Goal: Information Seeking & Learning: Learn about a topic

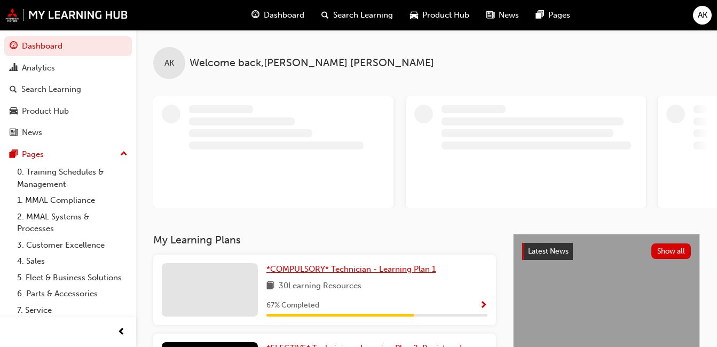
click at [337, 264] on link "*COMPULSORY* Technician - Learning Plan 1" at bounding box center [352, 269] width 173 height 12
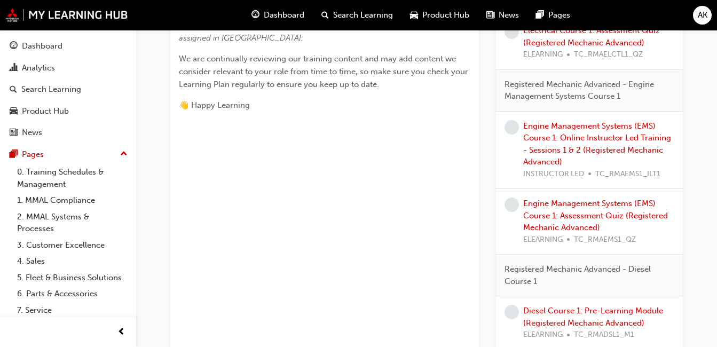
scroll to position [587, 0]
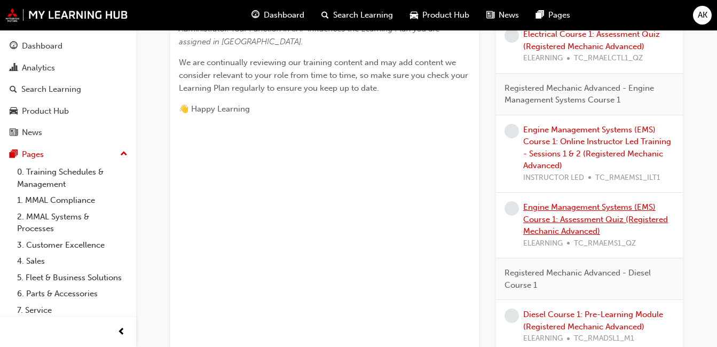
click at [551, 226] on link "Engine Management Systems (EMS) Course 1: Assessment Quiz (Registered Mechanic …" at bounding box center [595, 219] width 145 height 34
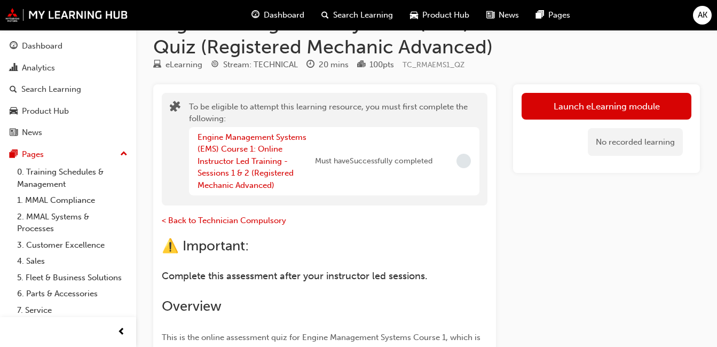
scroll to position [53, 0]
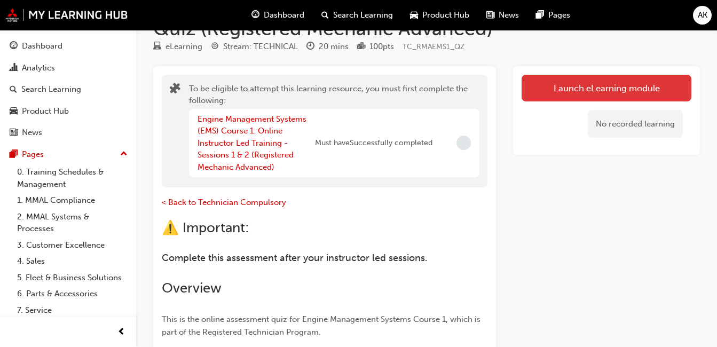
click at [568, 86] on button "Launch eLearning module" at bounding box center [606, 88] width 170 height 27
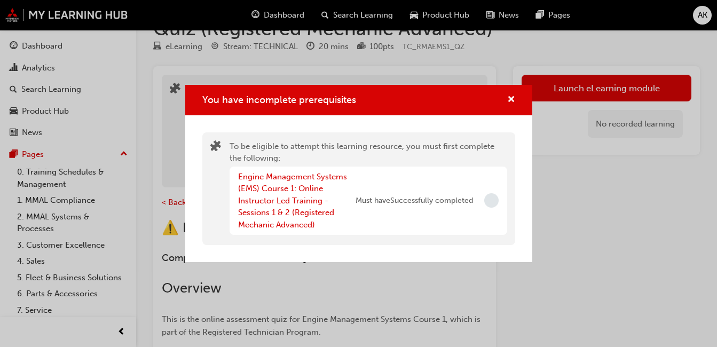
click at [74, 44] on div "You have incomplete prerequisites To be eligible to attempt this learning resou…" at bounding box center [358, 173] width 717 height 347
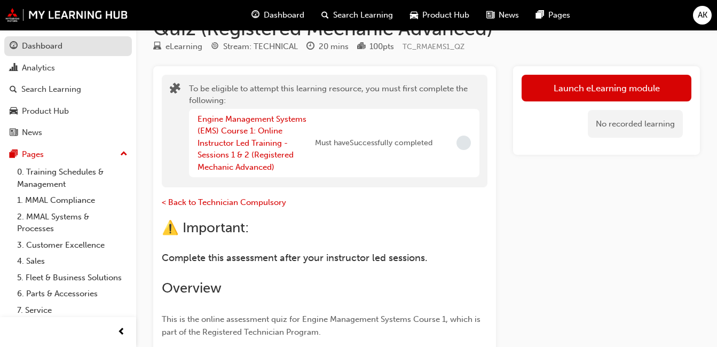
click at [75, 43] on div "Dashboard" at bounding box center [68, 45] width 117 height 13
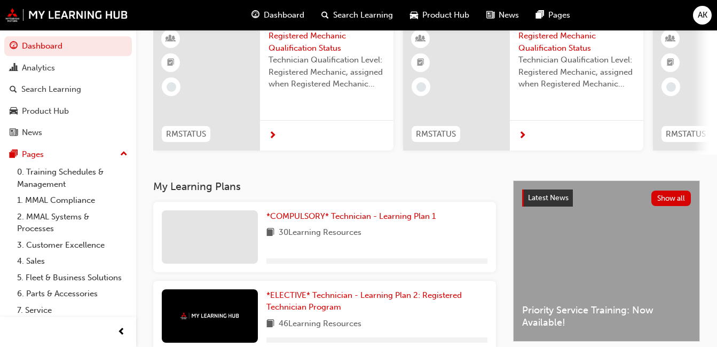
scroll to position [160, 0]
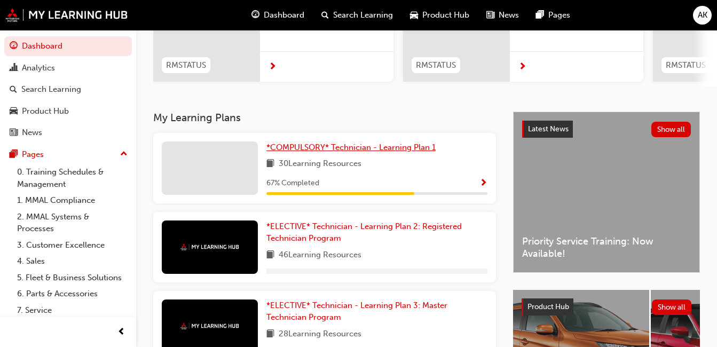
click at [373, 152] on span "*COMPULSORY* Technician - Learning Plan 1" at bounding box center [350, 147] width 169 height 10
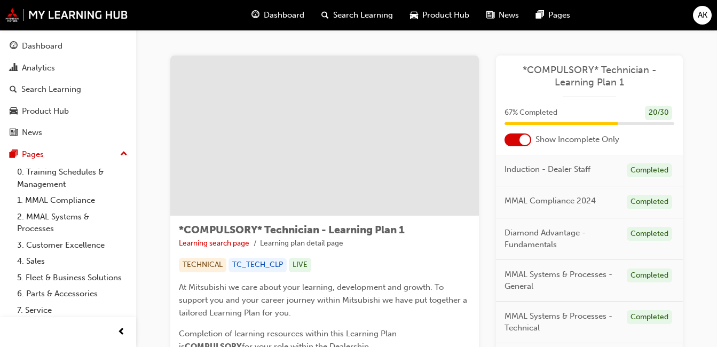
scroll to position [534, 0]
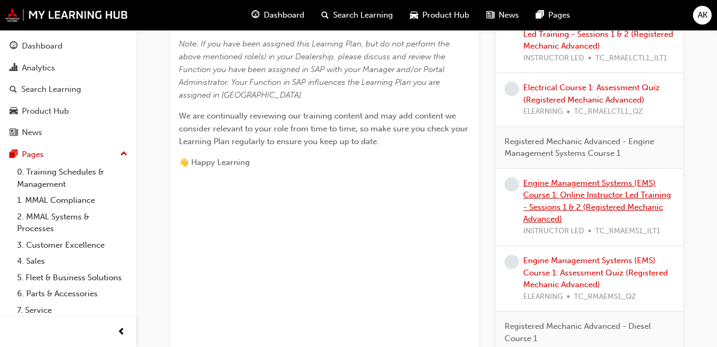
click at [617, 197] on link "Engine Management Systems (EMS) Course 1: Online Instructor Led Training - Sess…" at bounding box center [597, 201] width 148 height 46
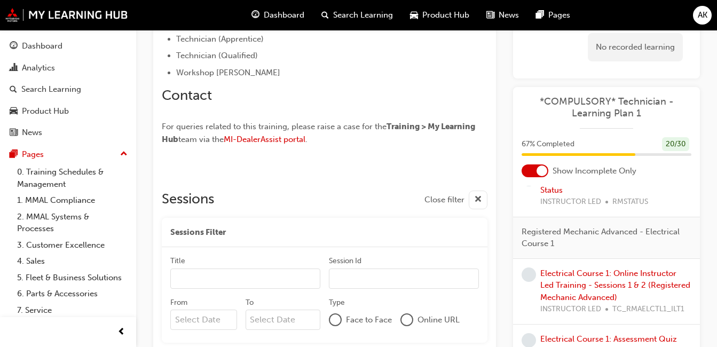
scroll to position [320, 0]
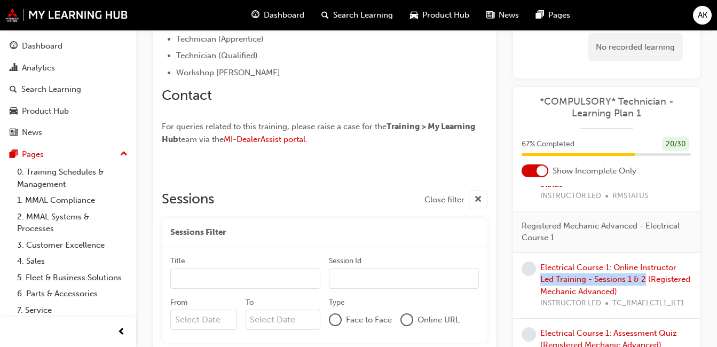
drag, startPoint x: 691, startPoint y: 262, endPoint x: 692, endPoint y: 283, distance: 21.9
click at [692, 283] on div "Induction - Dealer Staff Completed MMAL Compliance 2024 Completed Diamond Advan…" at bounding box center [606, 292] width 187 height 213
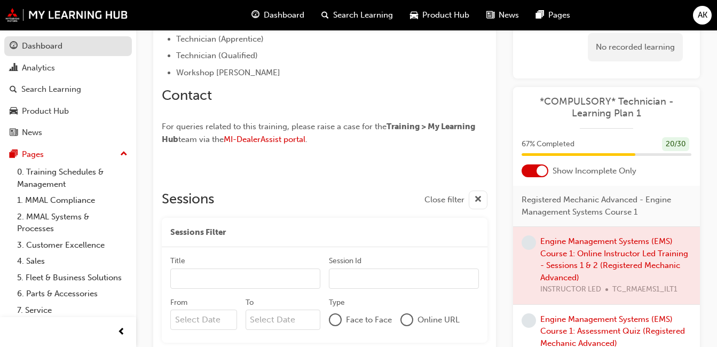
click at [54, 52] on div "Dashboard" at bounding box center [68, 45] width 117 height 13
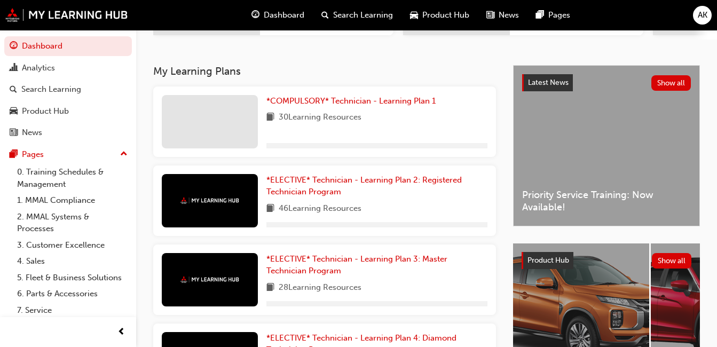
scroll to position [201, 0]
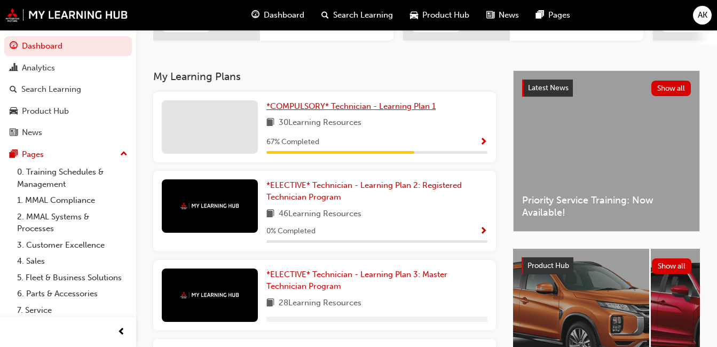
click at [317, 111] on span "*COMPULSORY* Technician - Learning Plan 1" at bounding box center [350, 106] width 169 height 10
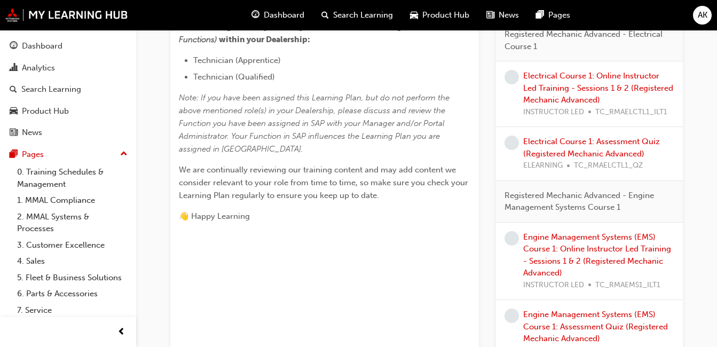
scroll to position [480, 0]
click at [606, 248] on link "Engine Management Systems (EMS) Course 1: Online Instructor Led Training - Sess…" at bounding box center [597, 255] width 148 height 46
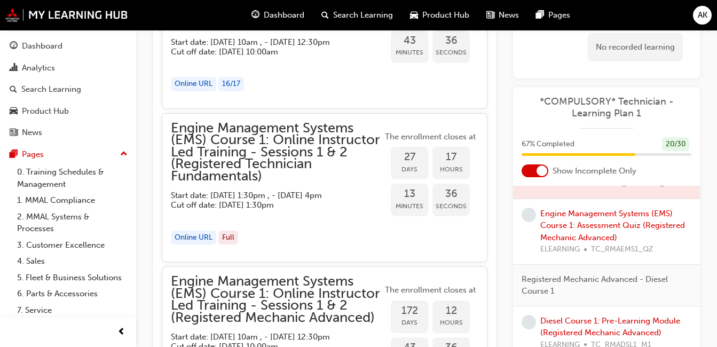
scroll to position [615, 0]
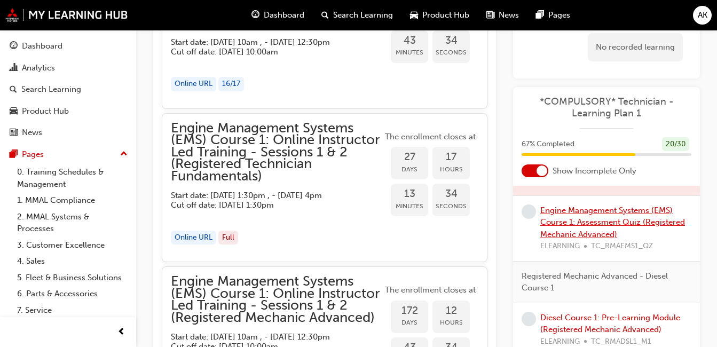
click at [580, 235] on link "Engine Management Systems (EMS) Course 1: Assessment Quiz (Registered Mechanic …" at bounding box center [612, 222] width 145 height 34
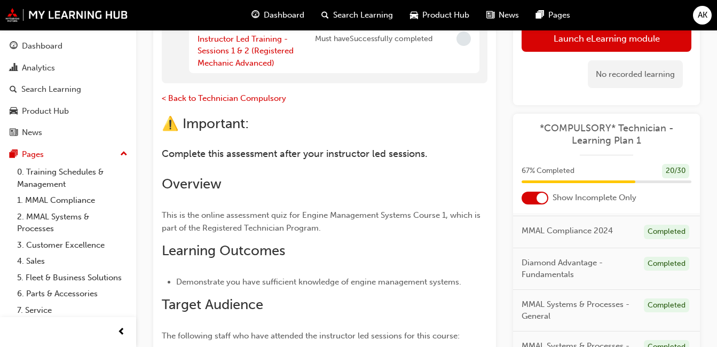
scroll to position [113, 0]
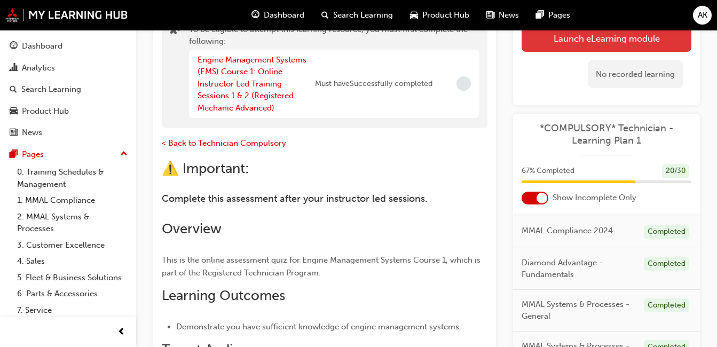
click at [602, 39] on button "Launch eLearning module" at bounding box center [606, 38] width 170 height 27
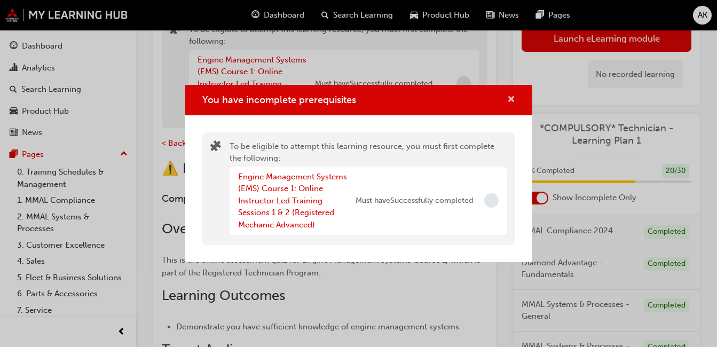
click at [512, 99] on span "cross-icon" at bounding box center [511, 101] width 8 height 10
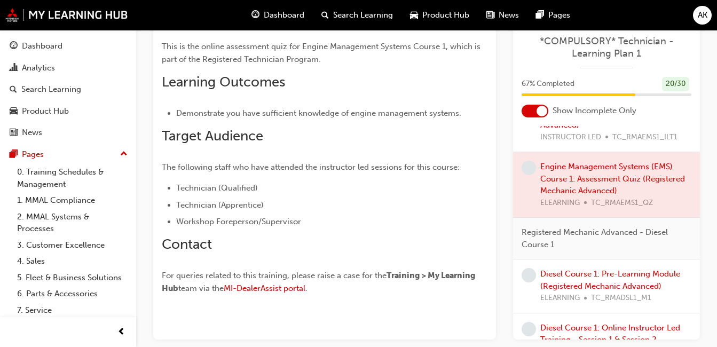
scroll to position [669, 0]
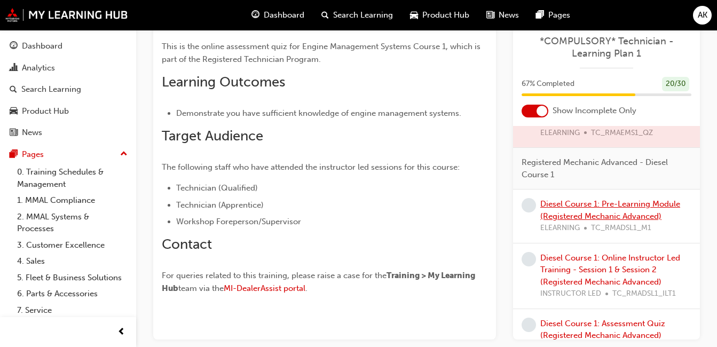
click at [600, 215] on link "Diesel Course 1: Pre-Learning Module (Registered Mechanic Advanced)" at bounding box center [610, 210] width 140 height 22
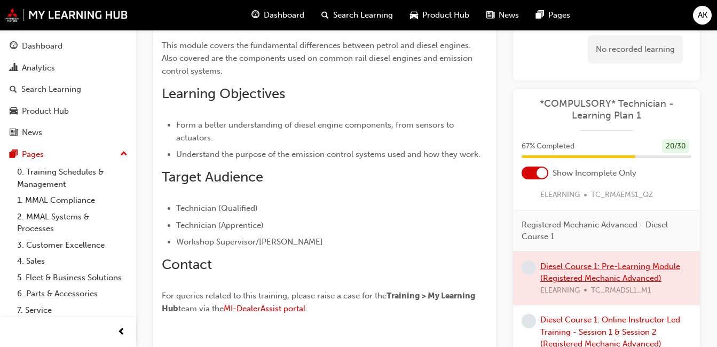
scroll to position [213, 0]
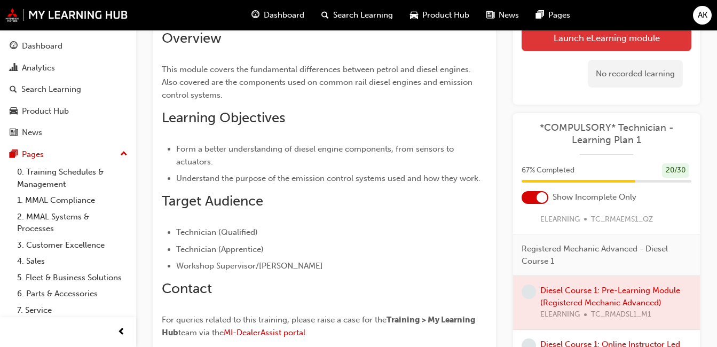
click at [630, 36] on link "Launch eLearning module" at bounding box center [606, 37] width 170 height 27
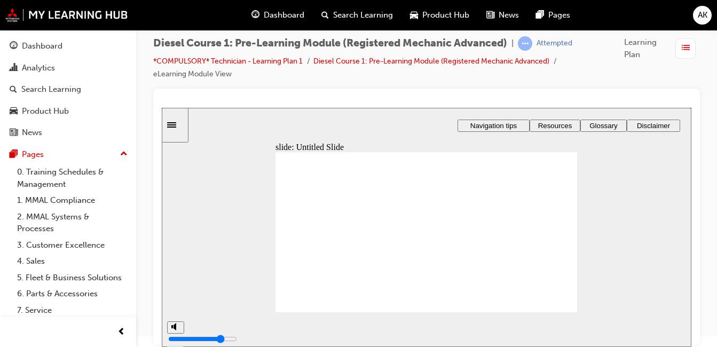
type input "1"
type input "3"
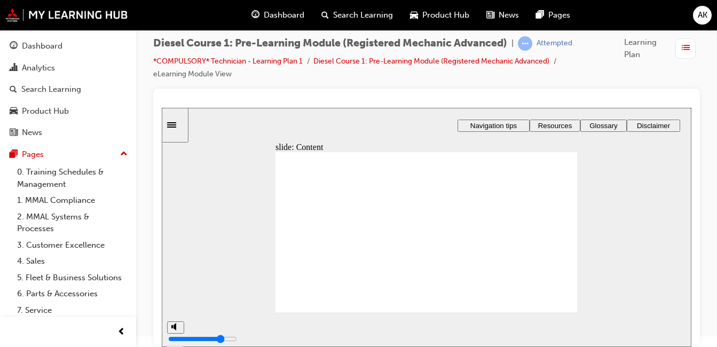
type input "4"
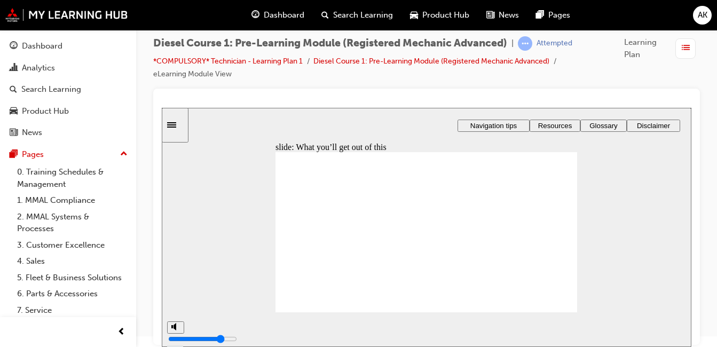
type input "7"
type input "8"
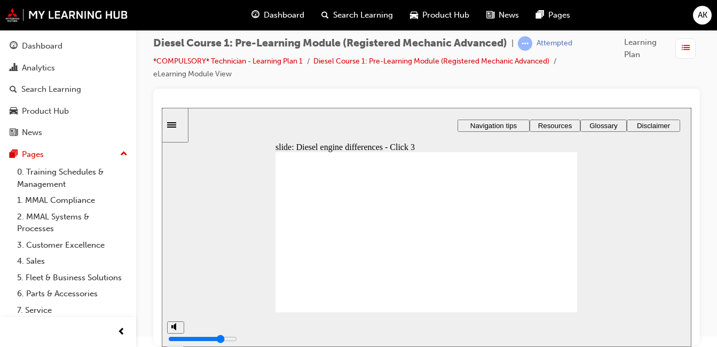
click at [620, 254] on div "slide: Diesel engine differences - Click 3 Rectangle 3 Rectangle Rectangle 6 Re…" at bounding box center [426, 227] width 529 height 239
type input "9"
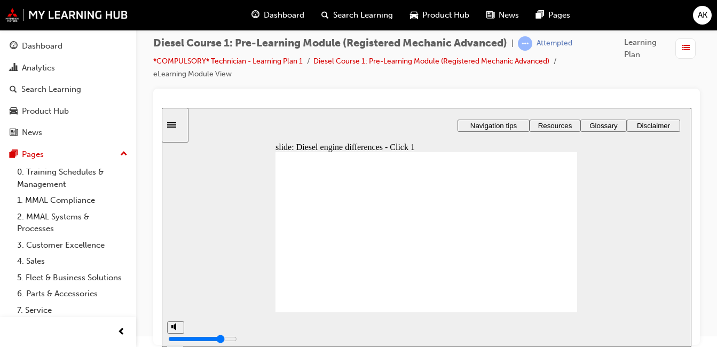
type input "22"
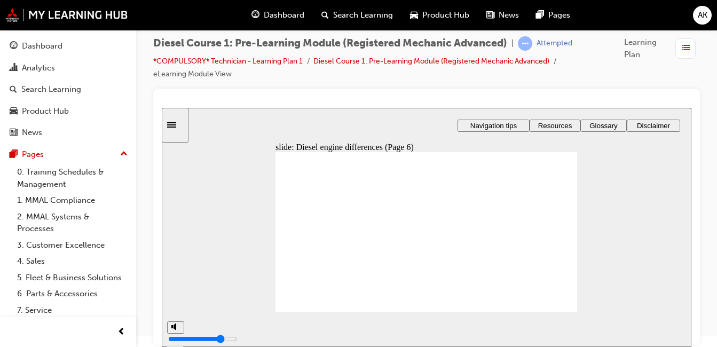
type input "26"
drag, startPoint x: 507, startPoint y: 209, endPoint x: 464, endPoint y: 257, distance: 64.6
drag, startPoint x: 528, startPoint y: 256, endPoint x: 513, endPoint y: 249, distance: 16.0
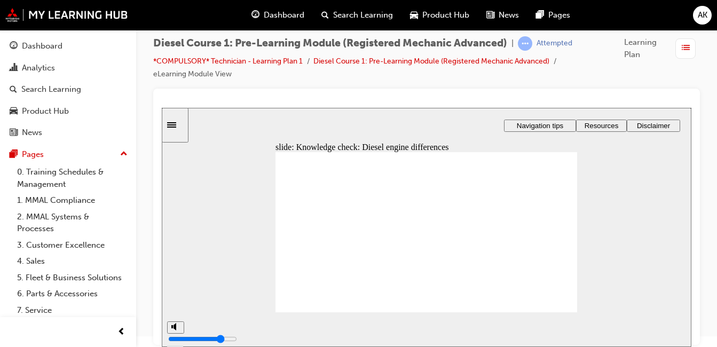
drag, startPoint x: 533, startPoint y: 251, endPoint x: 467, endPoint y: 200, distance: 82.9
drag, startPoint x: 544, startPoint y: 226, endPoint x: 477, endPoint y: 227, distance: 66.7
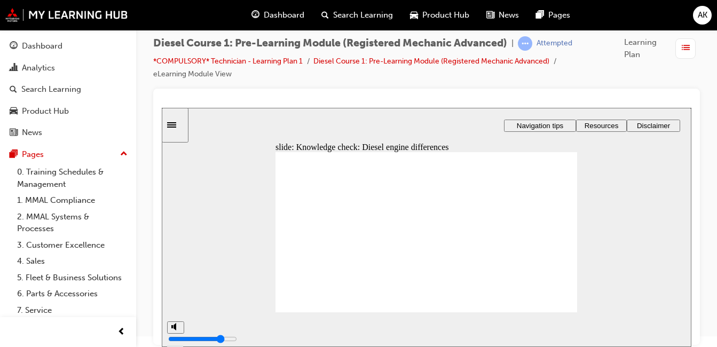
type input "27"
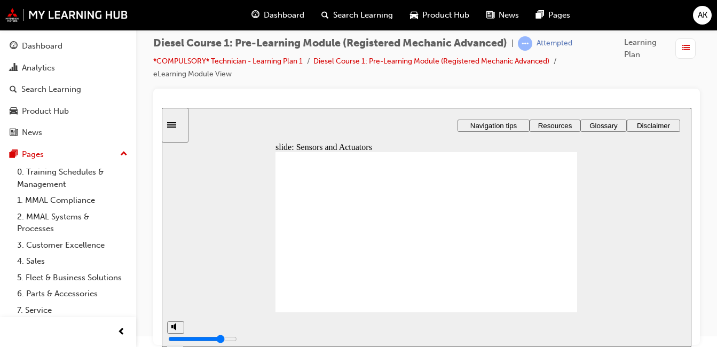
type input "31"
type input "32"
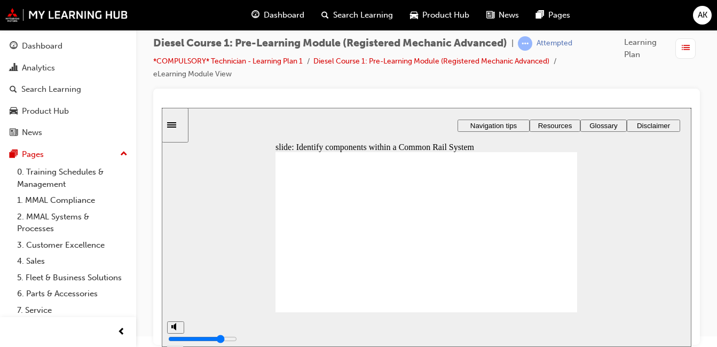
type input "34"
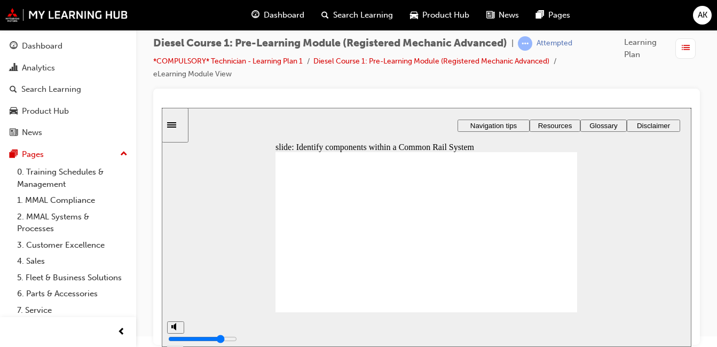
type input "35"
type input "36"
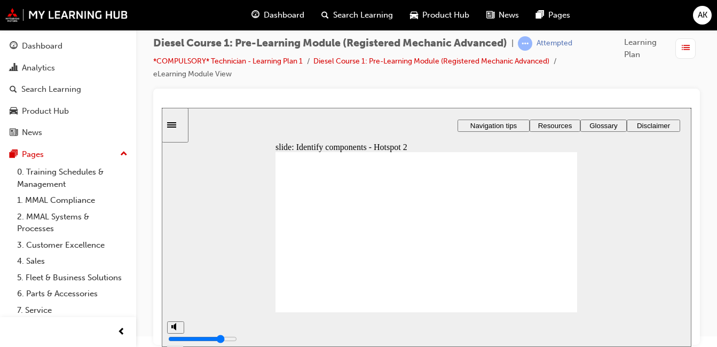
type input "38"
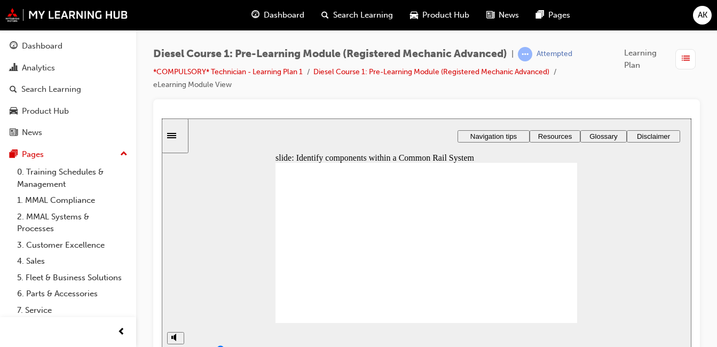
type input "39"
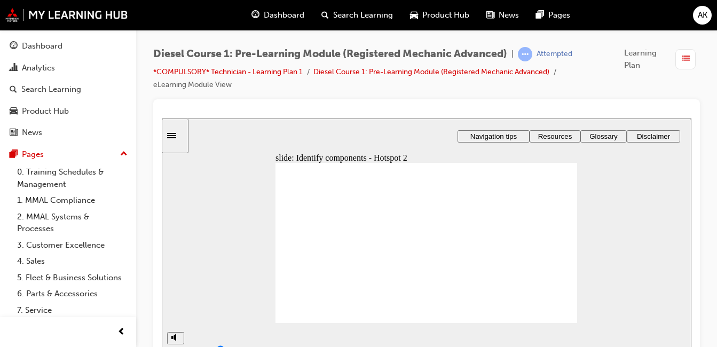
type input "41"
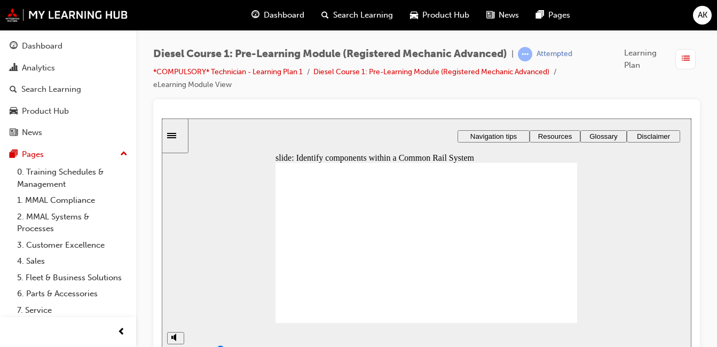
type input "42"
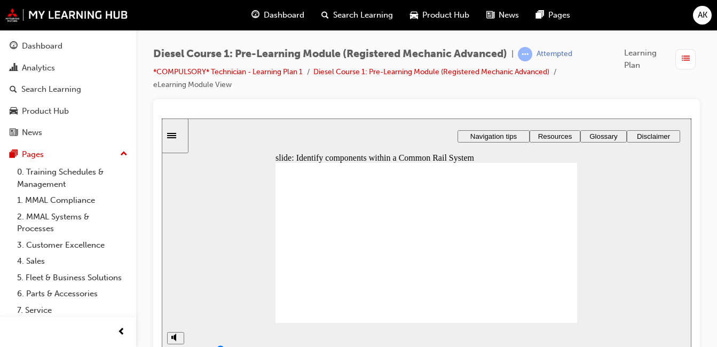
type input "43"
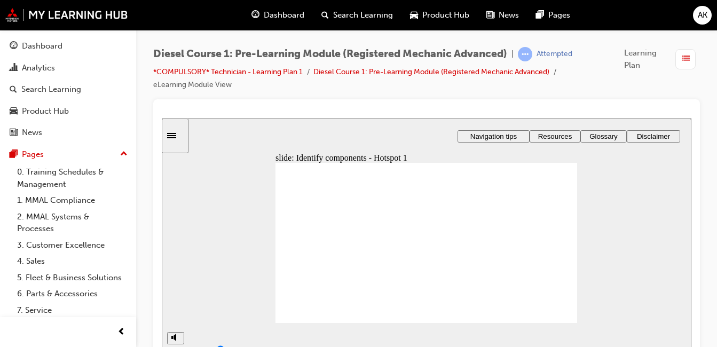
type input "45"
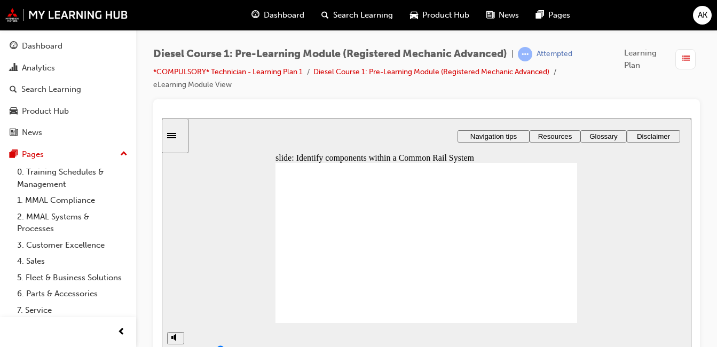
type input "46"
type input "47"
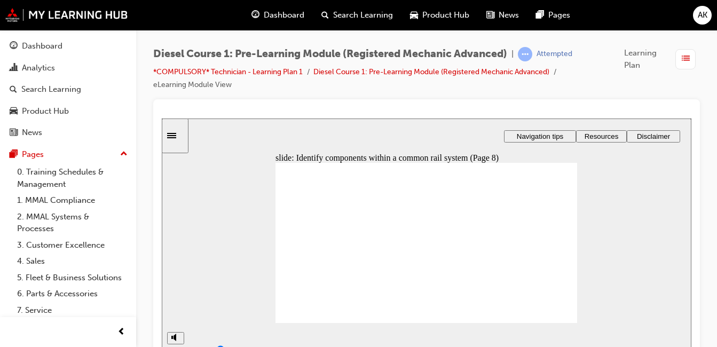
type input "55"
type input "58"
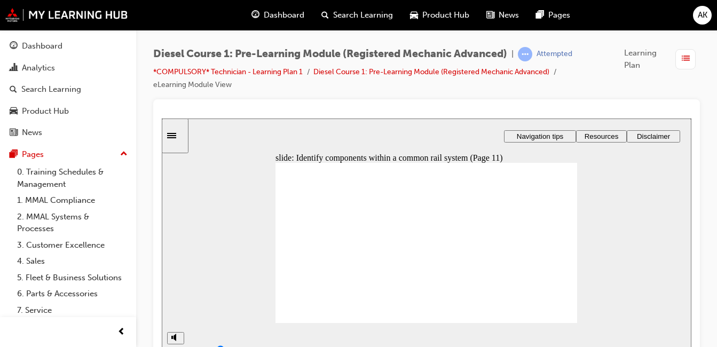
type input "62"
drag, startPoint x: 481, startPoint y: 219, endPoint x: 362, endPoint y: 237, distance: 120.4
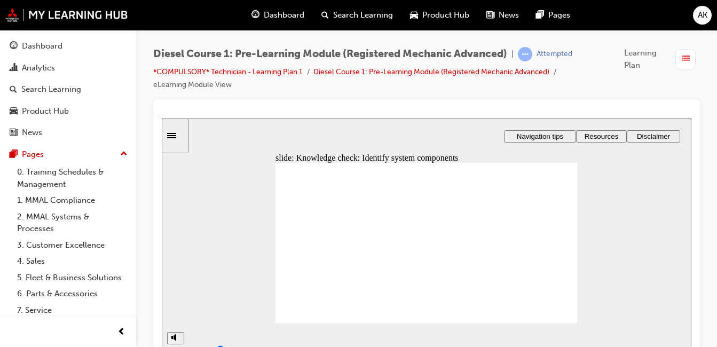
drag, startPoint x: 477, startPoint y: 243, endPoint x: 302, endPoint y: 238, distance: 175.1
drag, startPoint x: 476, startPoint y: 256, endPoint x: 386, endPoint y: 246, distance: 89.7
drag, startPoint x: 484, startPoint y: 280, endPoint x: 335, endPoint y: 251, distance: 151.8
drag, startPoint x: 540, startPoint y: 219, endPoint x: 400, endPoint y: 255, distance: 145.0
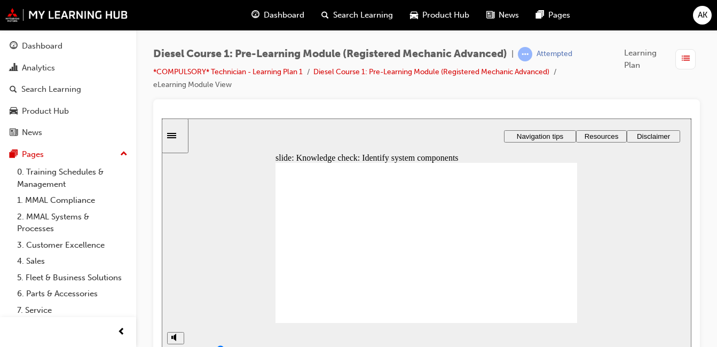
drag, startPoint x: 533, startPoint y: 240, endPoint x: 391, endPoint y: 271, distance: 144.9
drag, startPoint x: 521, startPoint y: 274, endPoint x: 310, endPoint y: 256, distance: 212.2
drag, startPoint x: 543, startPoint y: 257, endPoint x: 315, endPoint y: 274, distance: 228.5
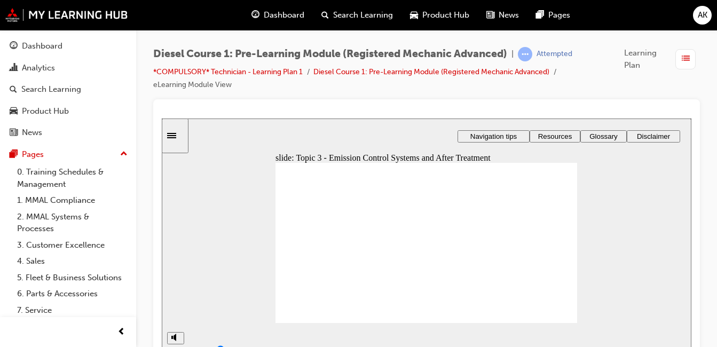
type input "65"
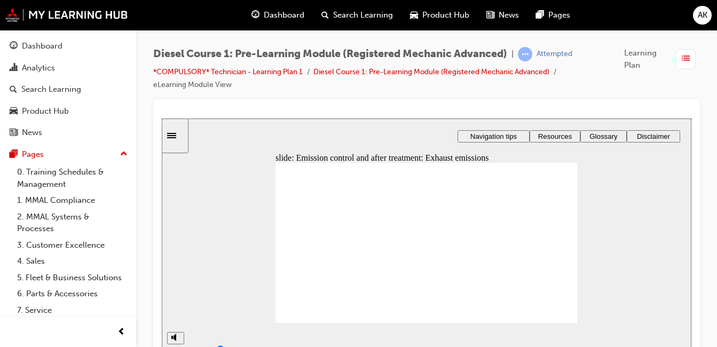
type input "66"
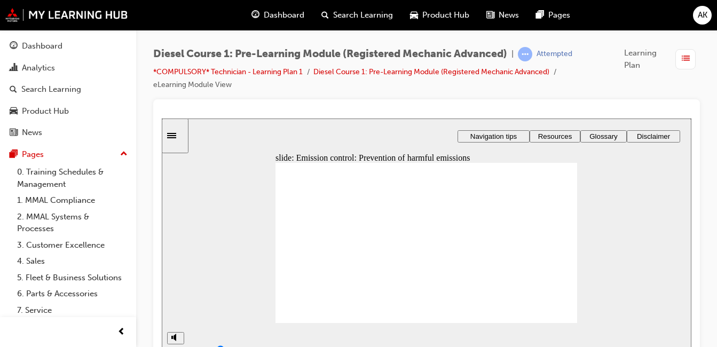
type input "68"
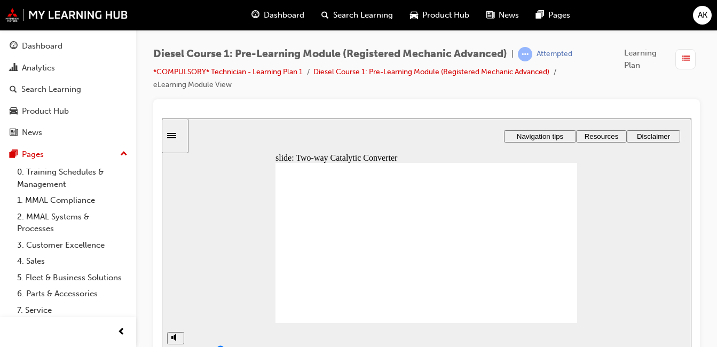
type input "72"
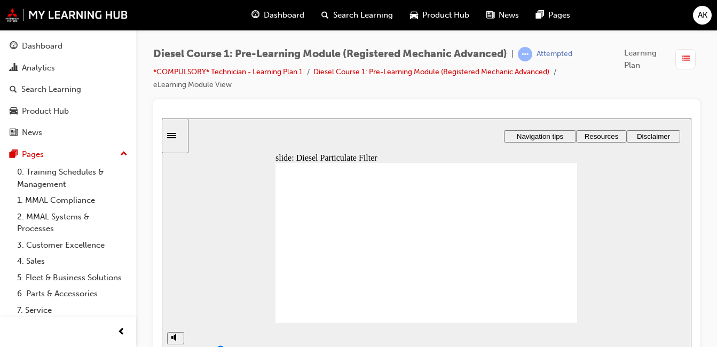
type input "76"
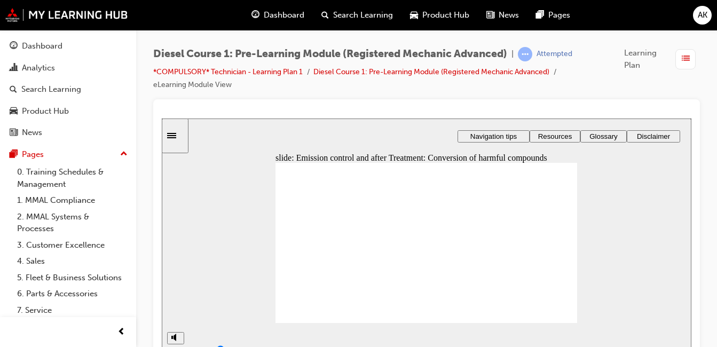
type input "77"
drag, startPoint x: 545, startPoint y: 212, endPoint x: 462, endPoint y: 223, distance: 83.9
drag, startPoint x: 473, startPoint y: 210, endPoint x: 481, endPoint y: 268, distance: 58.7
drag, startPoint x: 533, startPoint y: 264, endPoint x: 447, endPoint y: 209, distance: 101.6
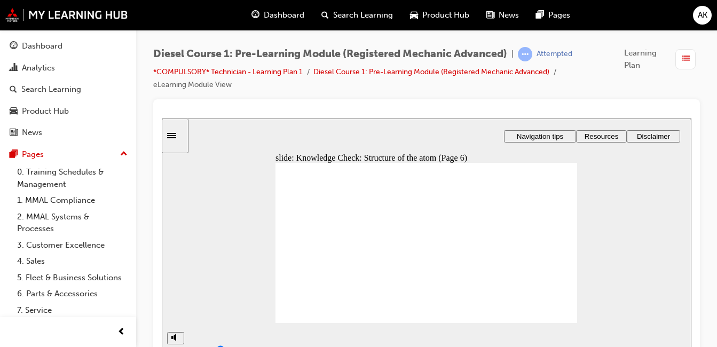
drag, startPoint x: 528, startPoint y: 239, endPoint x: 466, endPoint y: 242, distance: 62.0
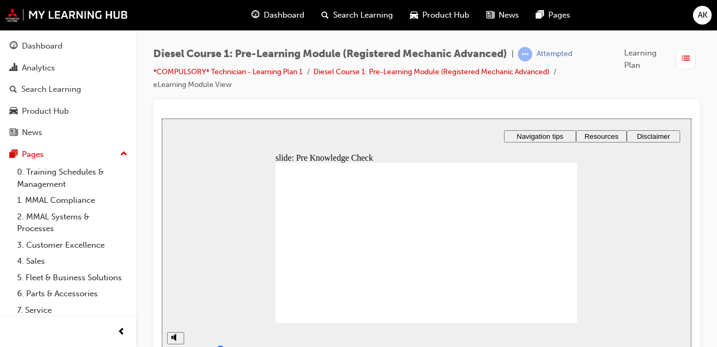
radio input "true"
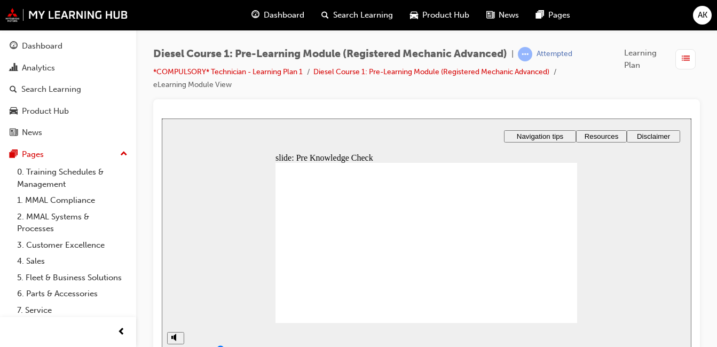
radio input "true"
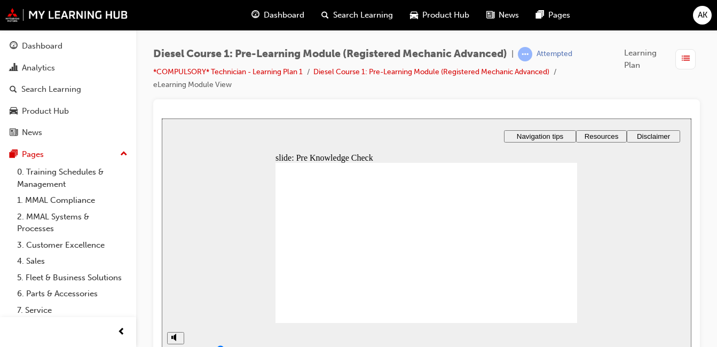
radio input "true"
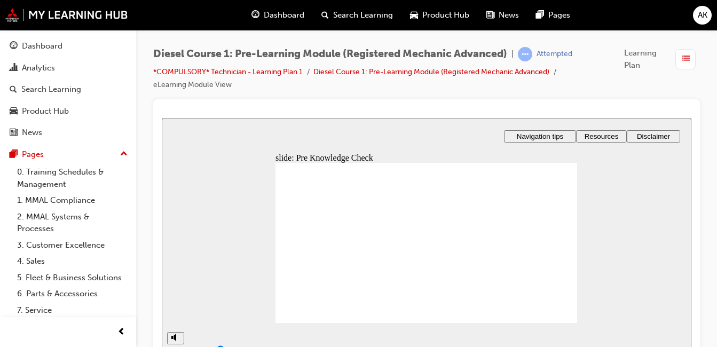
radio input "true"
type input "91"
radio input "true"
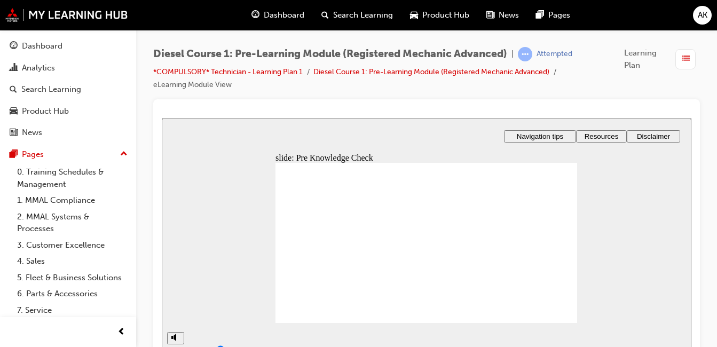
checkbox input "true"
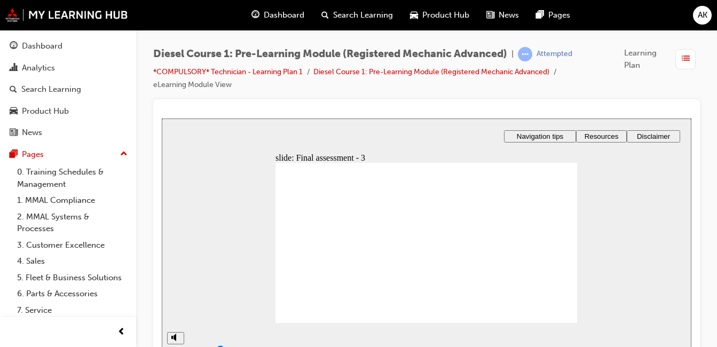
radio input "true"
type input "95"
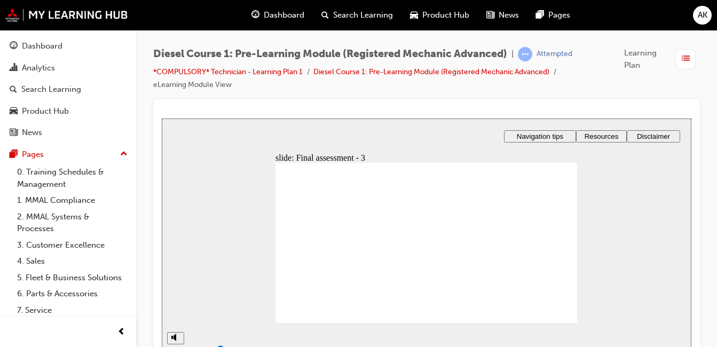
checkbox input "true"
type input "96"
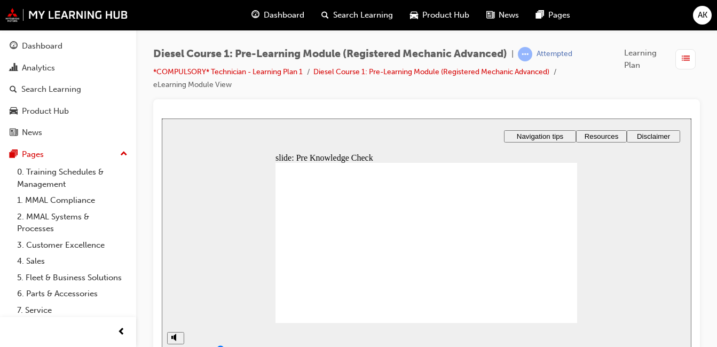
radio input "true"
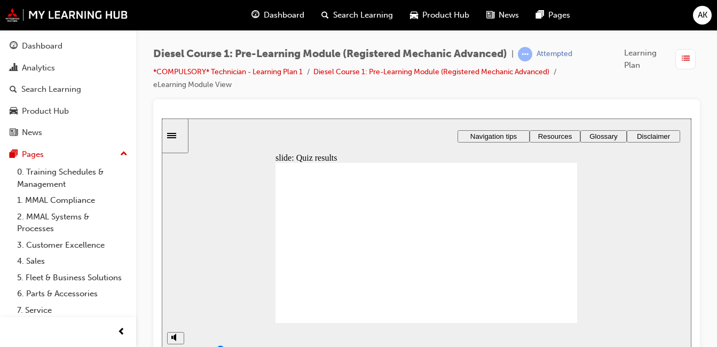
type input "99"
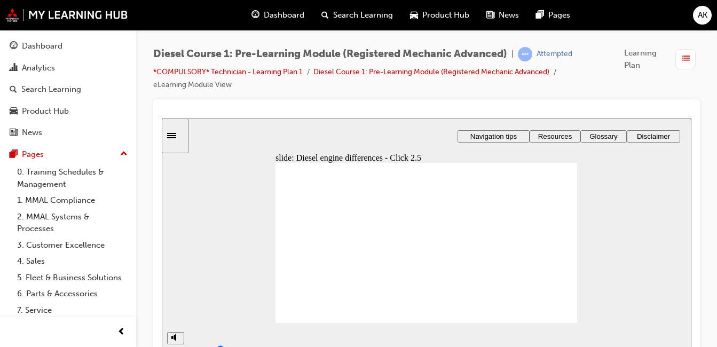
drag, startPoint x: 532, startPoint y: 237, endPoint x: 468, endPoint y: 217, distance: 67.8
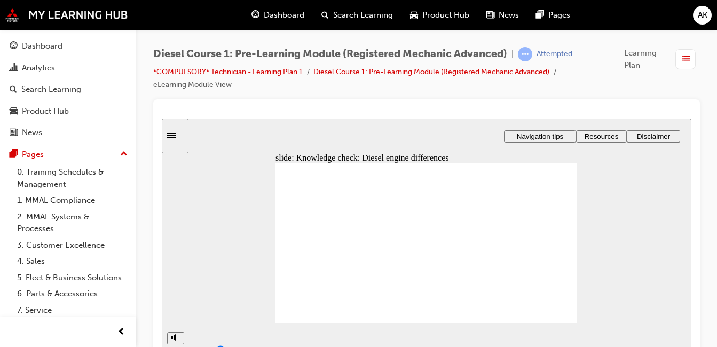
drag, startPoint x: 526, startPoint y: 266, endPoint x: 481, endPoint y: 249, distance: 47.7
drag, startPoint x: 528, startPoint y: 210, endPoint x: 461, endPoint y: 266, distance: 87.2
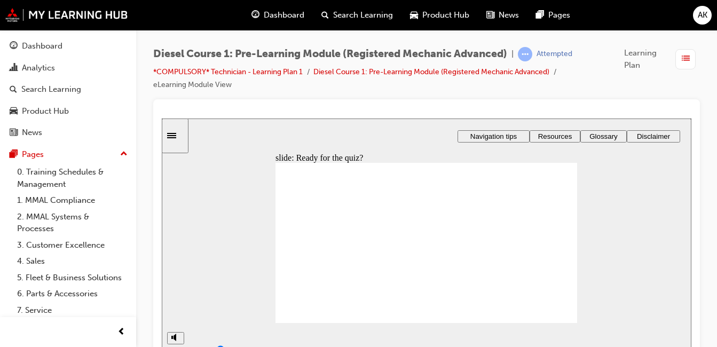
radio input "true"
type input "85"
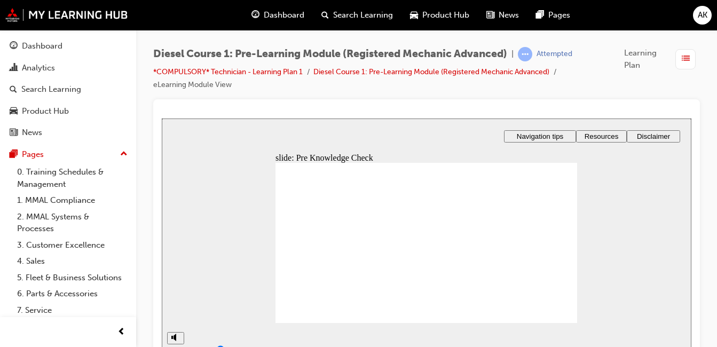
radio input "true"
checkbox input "true"
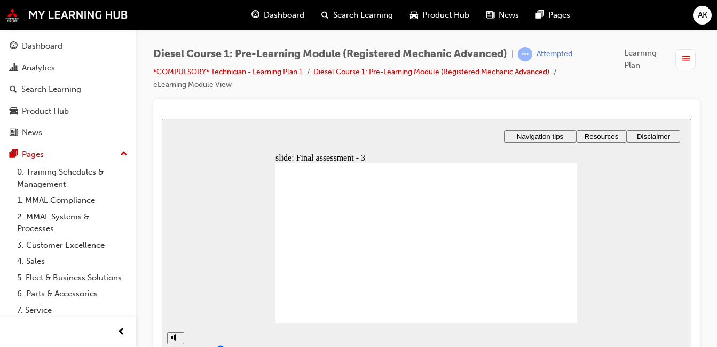
checkbox input "true"
radio input "true"
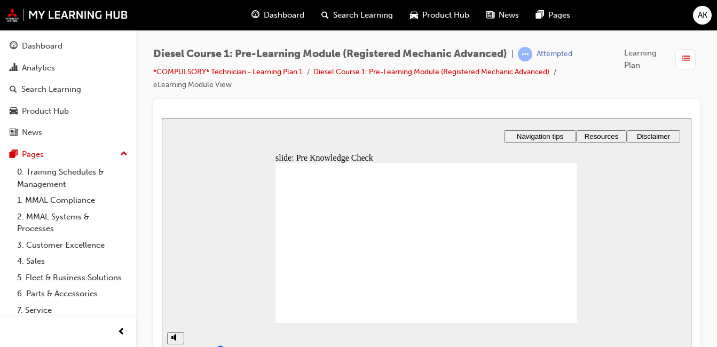
radio input "true"
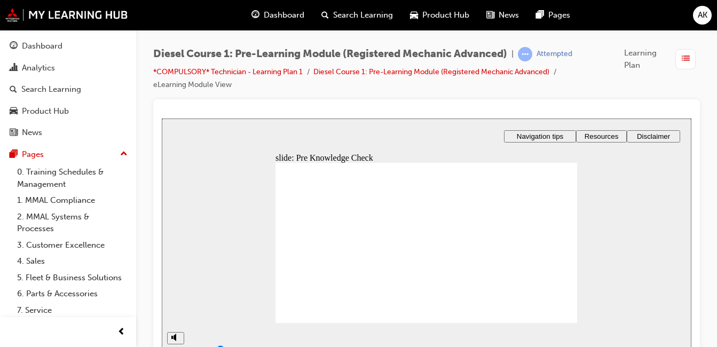
radio input "true"
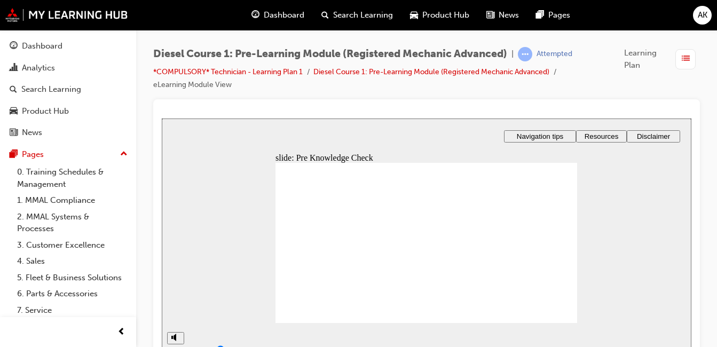
radio input "true"
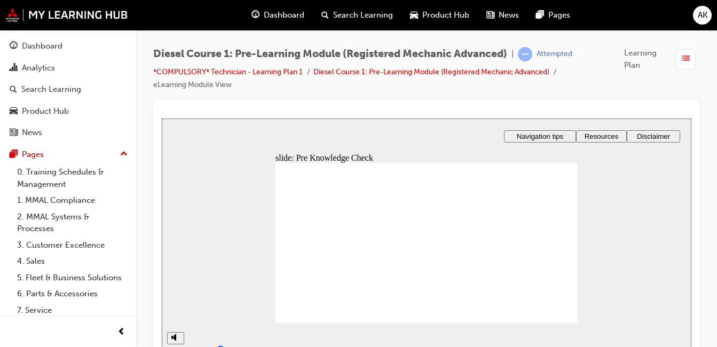
checkbox input "true"
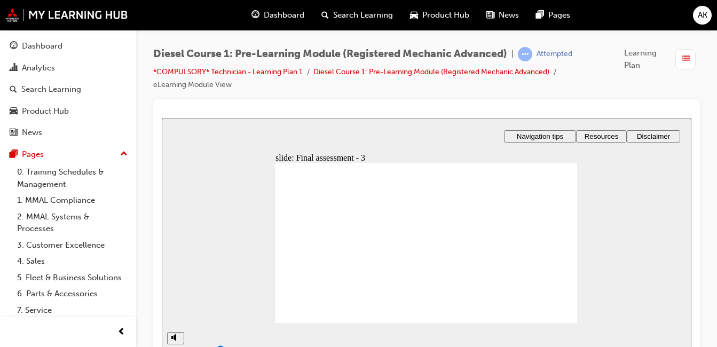
radio input "true"
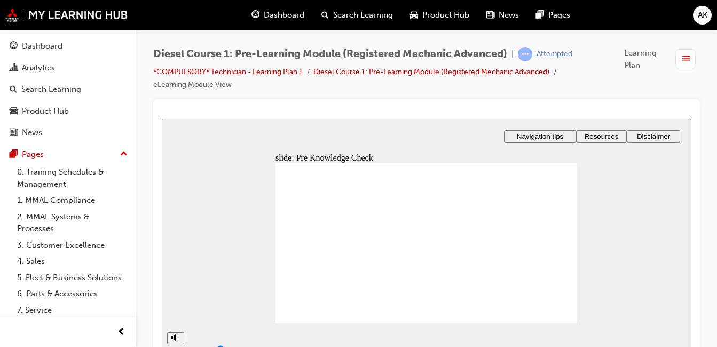
radio input "true"
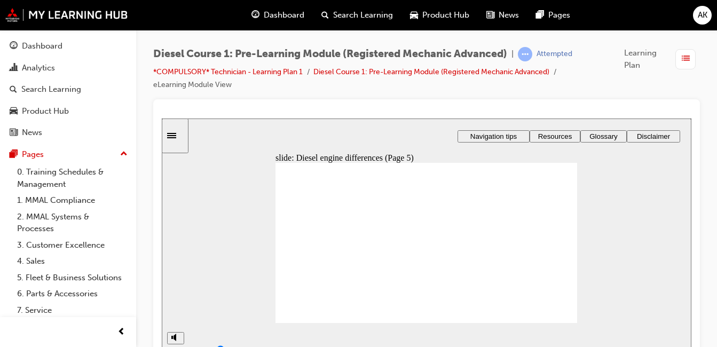
drag, startPoint x: 533, startPoint y: 261, endPoint x: 486, endPoint y: 210, distance: 69.5
drag, startPoint x: 466, startPoint y: 238, endPoint x: 476, endPoint y: 216, distance: 24.6
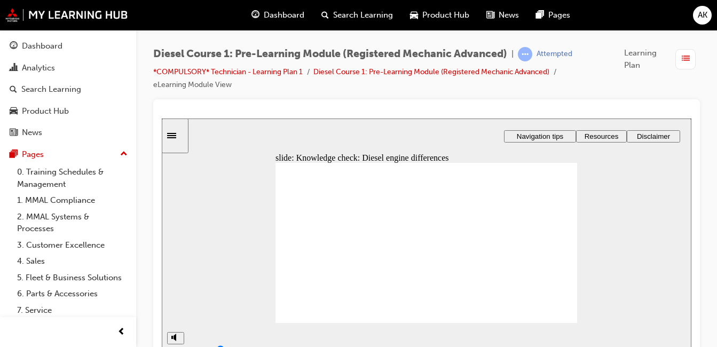
drag, startPoint x: 533, startPoint y: 210, endPoint x: 473, endPoint y: 246, distance: 69.4
drag, startPoint x: 541, startPoint y: 235, endPoint x: 480, endPoint y: 259, distance: 65.4
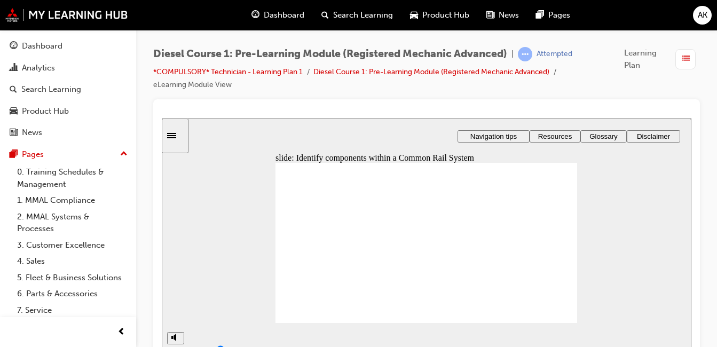
drag, startPoint x: 408, startPoint y: 255, endPoint x: 423, endPoint y: 266, distance: 18.7
drag, startPoint x: 438, startPoint y: 264, endPoint x: 446, endPoint y: 276, distance: 14.7
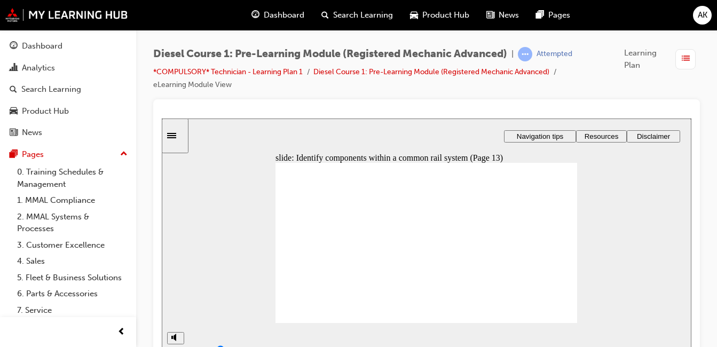
drag, startPoint x: 591, startPoint y: 339, endPoint x: 415, endPoint y: 346, distance: 175.7
drag, startPoint x: 415, startPoint y: 346, endPoint x: 427, endPoint y: 133, distance: 213.8
click at [427, 133] on div "slide: Identify components within a common rail system (Page 13) Rectangle 3 Re…" at bounding box center [426, 237] width 529 height 239
drag, startPoint x: 552, startPoint y: 308, endPoint x: 549, endPoint y: 313, distance: 6.2
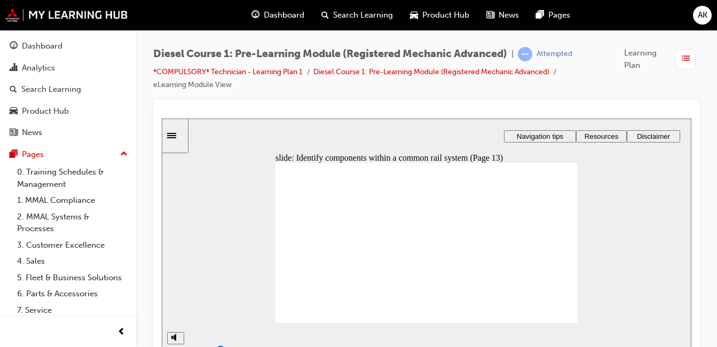
drag, startPoint x: 476, startPoint y: 218, endPoint x: 314, endPoint y: 226, distance: 162.5
drag, startPoint x: 476, startPoint y: 233, endPoint x: 400, endPoint y: 240, distance: 76.2
drag, startPoint x: 458, startPoint y: 234, endPoint x: 300, endPoint y: 239, distance: 158.6
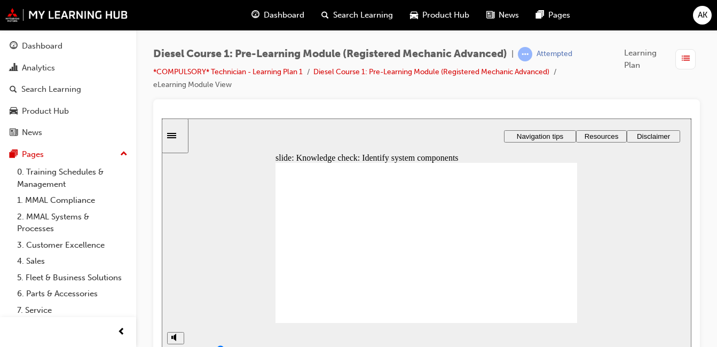
drag, startPoint x: 478, startPoint y: 254, endPoint x: 395, endPoint y: 222, distance: 88.5
drag, startPoint x: 464, startPoint y: 276, endPoint x: 381, endPoint y: 246, distance: 88.5
drag, startPoint x: 536, startPoint y: 217, endPoint x: 394, endPoint y: 255, distance: 146.4
drag, startPoint x: 525, startPoint y: 235, endPoint x: 319, endPoint y: 254, distance: 206.4
drag, startPoint x: 526, startPoint y: 274, endPoint x: 316, endPoint y: 270, distance: 209.3
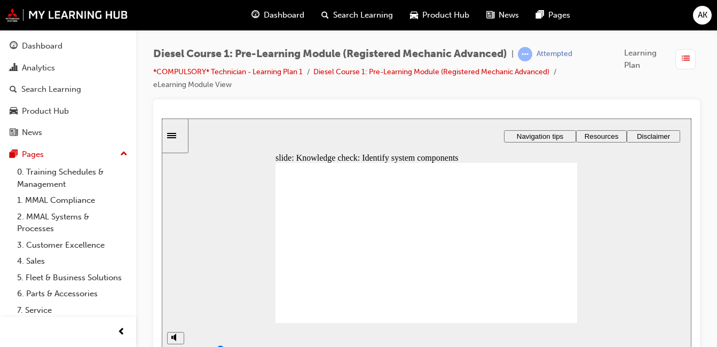
drag, startPoint x: 314, startPoint y: 270, endPoint x: 382, endPoint y: 275, distance: 67.5
drag, startPoint x: 381, startPoint y: 244, endPoint x: 318, endPoint y: 272, distance: 68.1
drag, startPoint x: 534, startPoint y: 256, endPoint x: 386, endPoint y: 271, distance: 148.5
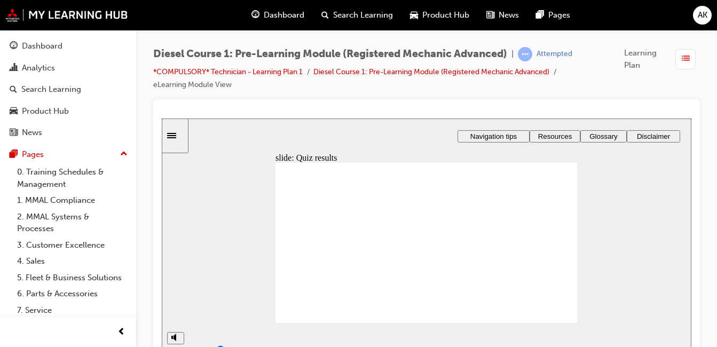
drag, startPoint x: 556, startPoint y: 315, endPoint x: 549, endPoint y: 317, distance: 7.1
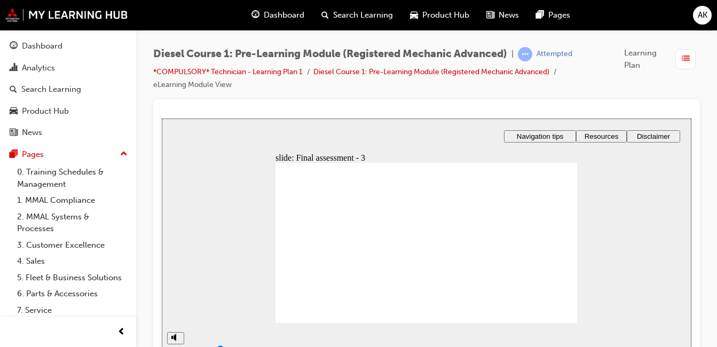
checkbox input "true"
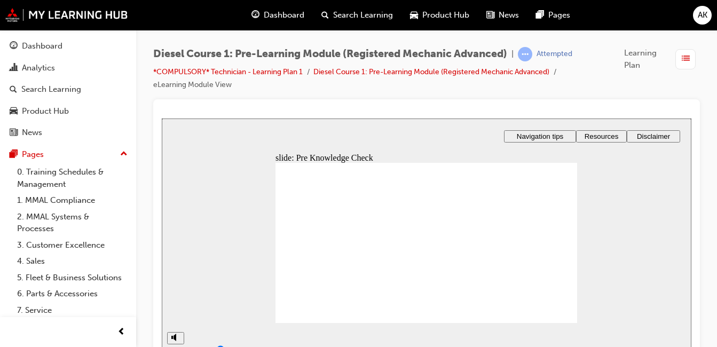
radio input "true"
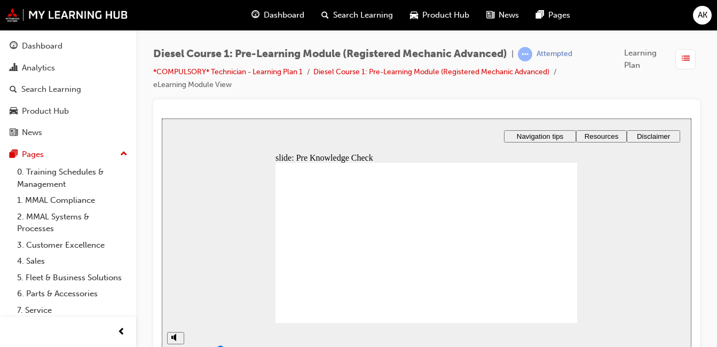
radio input "true"
checkbox input "true"
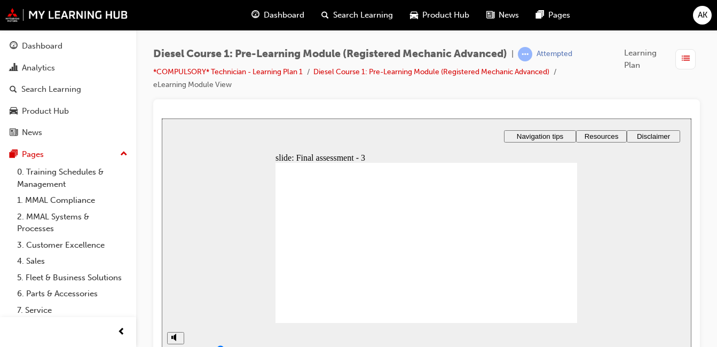
checkbox input "true"
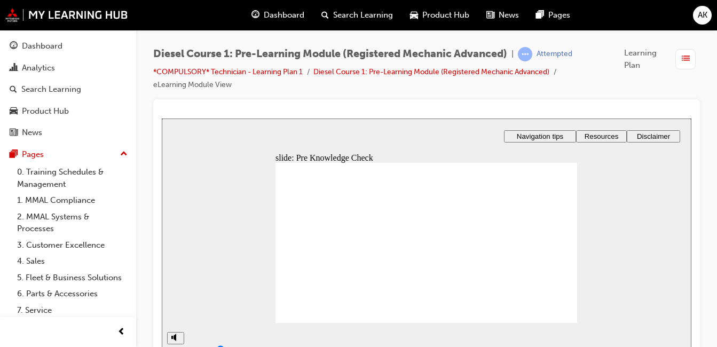
radio input "true"
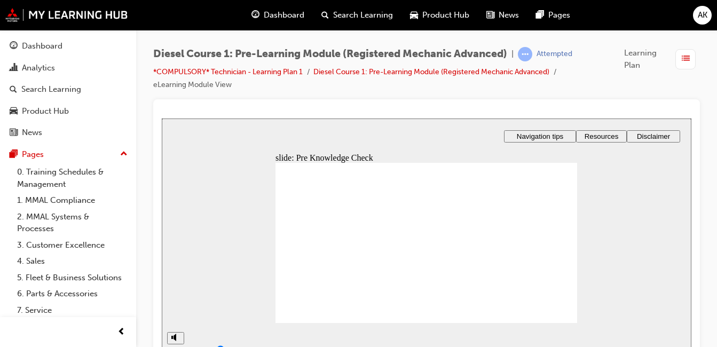
radio input "true"
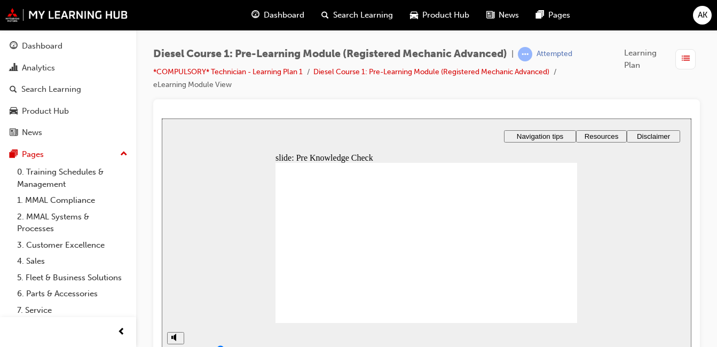
radio input "true"
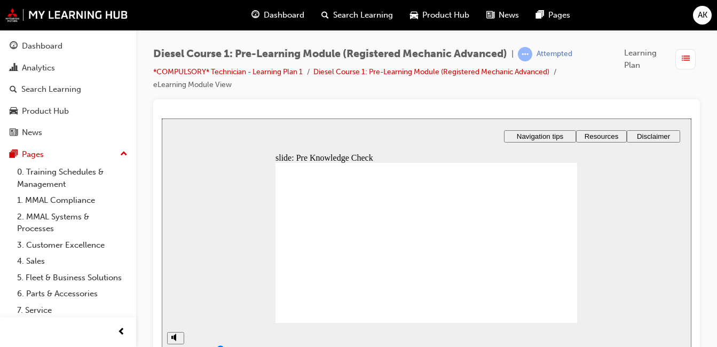
type input "97"
radio input "true"
type input "99"
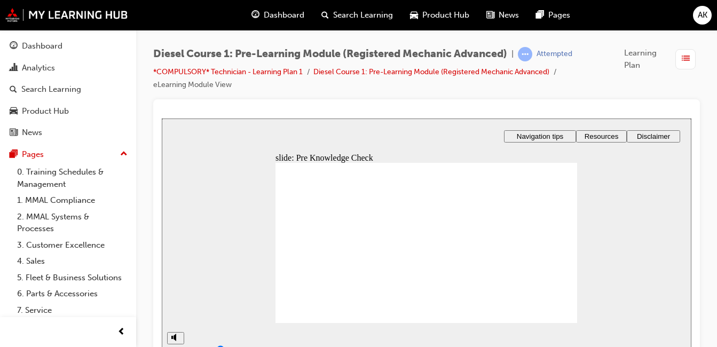
radio input "true"
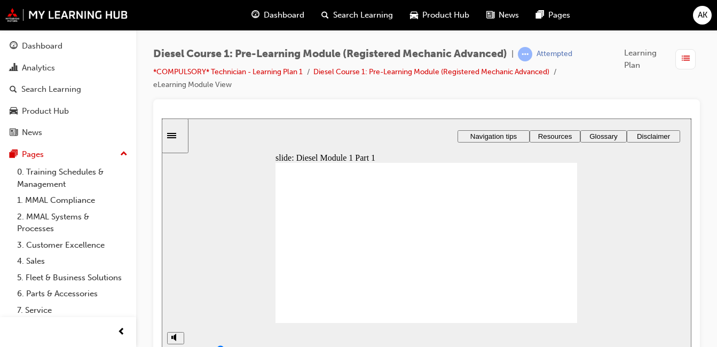
type input "82"
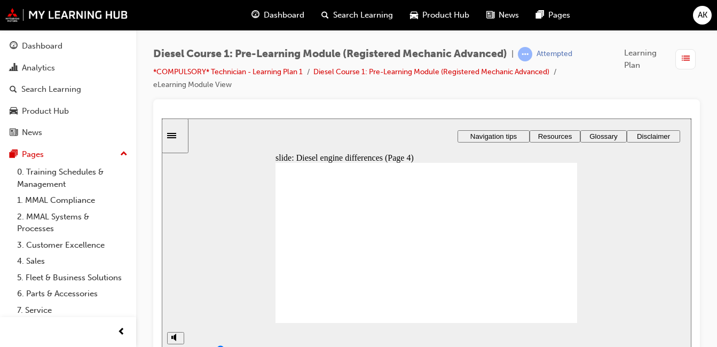
drag, startPoint x: 532, startPoint y: 210, endPoint x: 467, endPoint y: 266, distance: 85.6
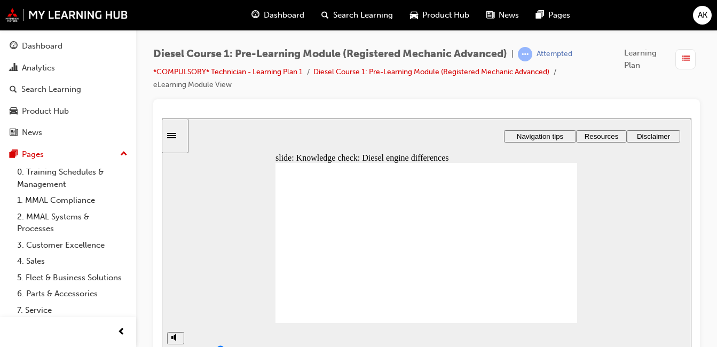
drag, startPoint x: 498, startPoint y: 239, endPoint x: 477, endPoint y: 245, distance: 22.7
drag, startPoint x: 532, startPoint y: 259, endPoint x: 464, endPoint y: 208, distance: 85.7
drag, startPoint x: 543, startPoint y: 281, endPoint x: 511, endPoint y: 300, distance: 37.6
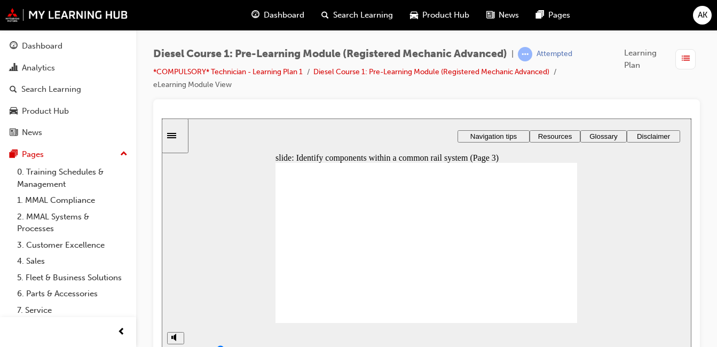
drag, startPoint x: 552, startPoint y: 315, endPoint x: 540, endPoint y: 326, distance: 16.6
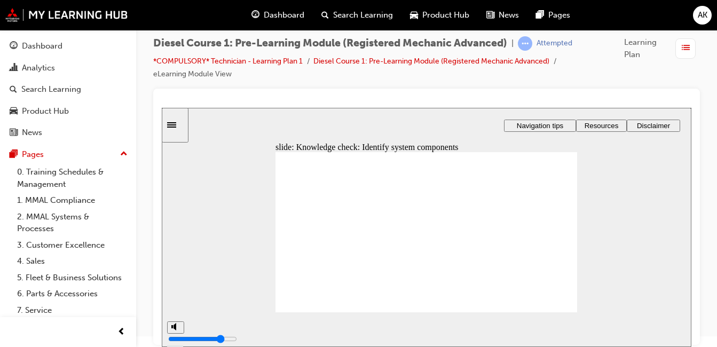
drag, startPoint x: 472, startPoint y: 210, endPoint x: 316, endPoint y: 221, distance: 156.2
drag, startPoint x: 457, startPoint y: 225, endPoint x: 370, endPoint y: 216, distance: 87.9
drag, startPoint x: 450, startPoint y: 244, endPoint x: 316, endPoint y: 229, distance: 134.3
drag, startPoint x: 477, startPoint y: 264, endPoint x: 320, endPoint y: 241, distance: 158.0
drag, startPoint x: 535, startPoint y: 210, endPoint x: 318, endPoint y: 265, distance: 223.9
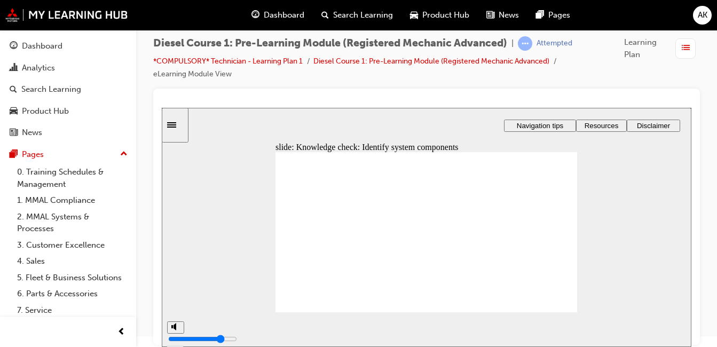
drag, startPoint x: 528, startPoint y: 229, endPoint x: 380, endPoint y: 234, distance: 147.9
drag, startPoint x: 533, startPoint y: 244, endPoint x: 385, endPoint y: 249, distance: 147.9
drag, startPoint x: 531, startPoint y: 266, endPoint x: 381, endPoint y: 261, distance: 150.0
drag, startPoint x: 321, startPoint y: 245, endPoint x: 526, endPoint y: 276, distance: 207.3
drag, startPoint x: 387, startPoint y: 259, endPoint x: 322, endPoint y: 262, distance: 65.2
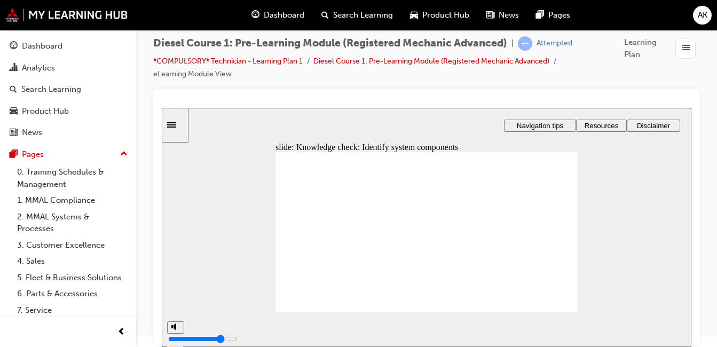
drag, startPoint x: 485, startPoint y: 262, endPoint x: 397, endPoint y: 259, distance: 88.6
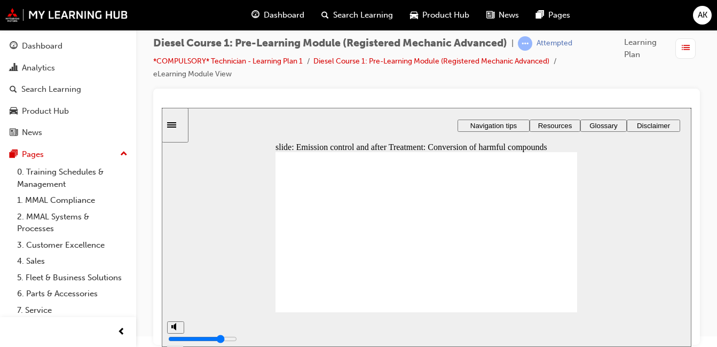
drag, startPoint x: 540, startPoint y: 200, endPoint x: 484, endPoint y: 199, distance: 56.0
drag, startPoint x: 541, startPoint y: 227, endPoint x: 486, endPoint y: 257, distance: 62.4
drag, startPoint x: 537, startPoint y: 251, endPoint x: 465, endPoint y: 226, distance: 76.3
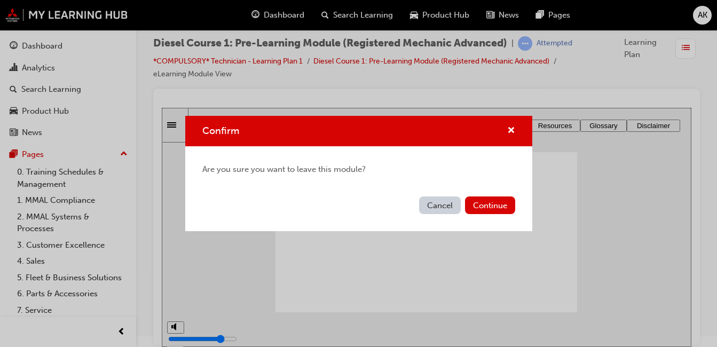
click at [57, 46] on div "Confirm Are you sure you want to leave this module? Cancel Continue" at bounding box center [358, 173] width 717 height 347
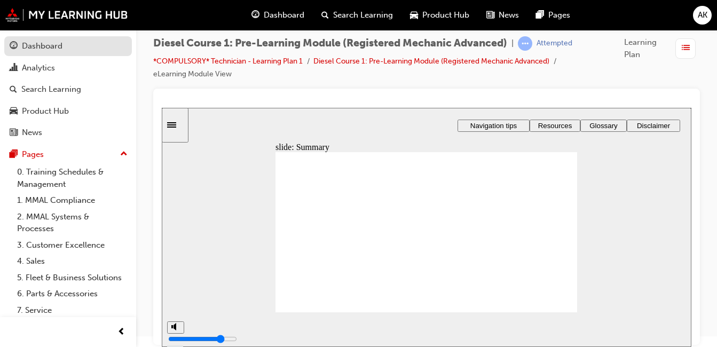
click at [58, 49] on div "Dashboard" at bounding box center [42, 46] width 41 height 12
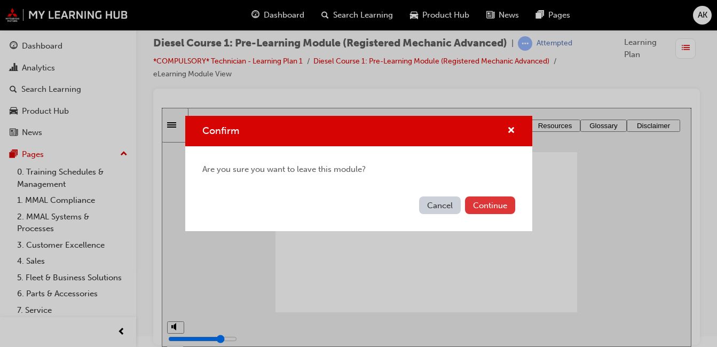
click at [486, 200] on button "Continue" at bounding box center [490, 205] width 50 height 18
